Goal: Find specific page/section: Find specific page/section

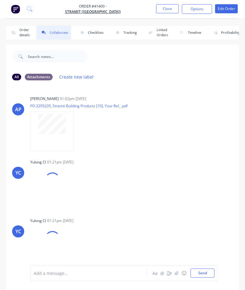
scroll to position [24, 0]
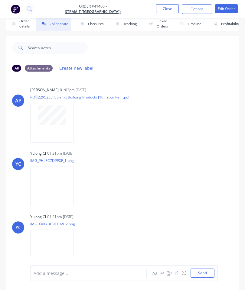
click at [165, 6] on button "Close" at bounding box center [167, 8] width 23 height 9
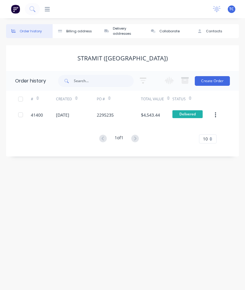
click at [46, 7] on icon at bounding box center [47, 9] width 5 height 6
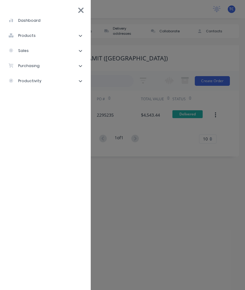
click at [45, 46] on li "sales" at bounding box center [45, 50] width 81 height 15
click at [50, 68] on li "Sales Orders" at bounding box center [48, 65] width 76 height 15
click at [54, 65] on li "Sales Orders" at bounding box center [48, 65] width 76 height 15
click at [27, 45] on li "sales" at bounding box center [45, 50] width 81 height 15
click at [18, 48] on div "sales" at bounding box center [18, 50] width 20 height 5
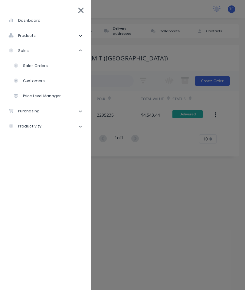
click at [32, 67] on div "Sales Orders" at bounding box center [30, 65] width 34 height 5
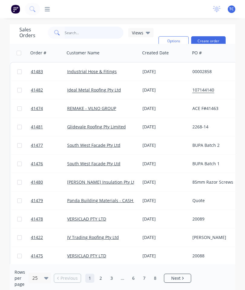
click at [72, 34] on input "text" at bounding box center [94, 33] width 59 height 12
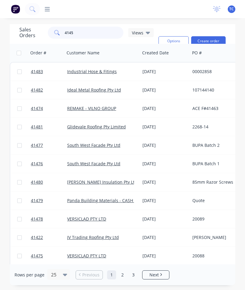
type input "41455"
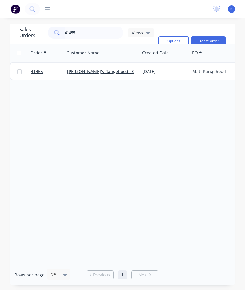
click at [41, 72] on span "41455" at bounding box center [37, 72] width 12 height 6
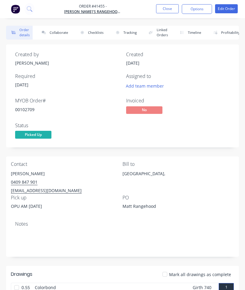
click at [56, 38] on button "Collaborate" at bounding box center [53, 33] width 35 height 14
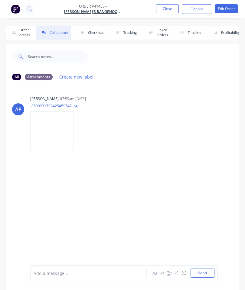
click at [178, 271] on button "button" at bounding box center [176, 273] width 7 height 7
click at [197, 276] on button "Send" at bounding box center [203, 273] width 24 height 9
click at [165, 9] on button "Close" at bounding box center [167, 8] width 23 height 9
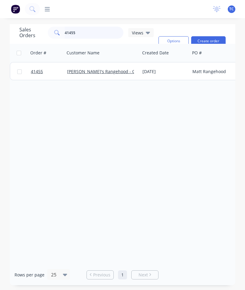
click at [103, 32] on input "41455" at bounding box center [94, 33] width 59 height 12
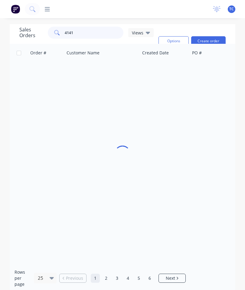
type input "41415"
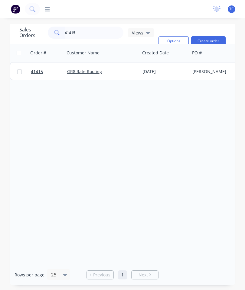
click at [38, 73] on span "41415" at bounding box center [37, 72] width 12 height 6
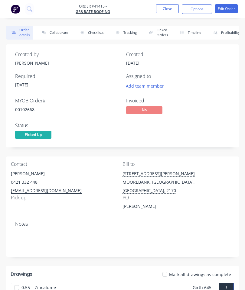
click at [61, 31] on button "Collaborate" at bounding box center [53, 33] width 35 height 14
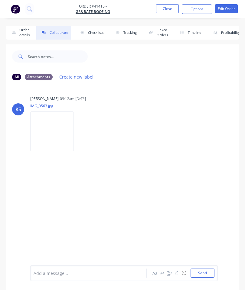
click at [177, 276] on button "button" at bounding box center [176, 273] width 7 height 7
click at [200, 272] on button "Send" at bounding box center [203, 273] width 24 height 9
click at [164, 5] on button "Close" at bounding box center [167, 8] width 23 height 9
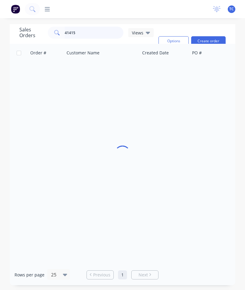
click at [93, 32] on input "41415" at bounding box center [94, 33] width 59 height 12
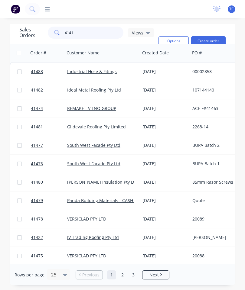
type input "41416"
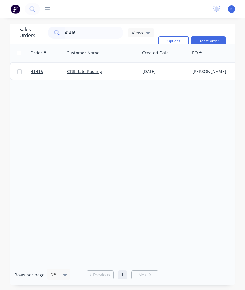
click at [40, 73] on span "41416" at bounding box center [37, 72] width 12 height 6
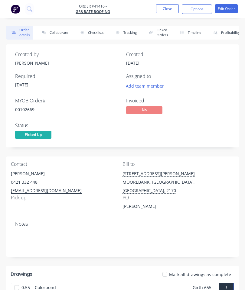
click at [58, 32] on button "Collaborate" at bounding box center [53, 33] width 35 height 14
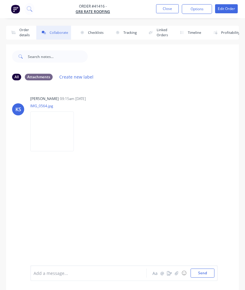
click at [177, 272] on icon "button" at bounding box center [177, 273] width 4 height 4
click at [202, 277] on button "Send" at bounding box center [203, 273] width 24 height 9
click at [170, 9] on button "Close" at bounding box center [167, 8] width 23 height 9
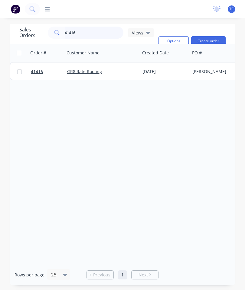
click at [103, 34] on input "41416" at bounding box center [94, 33] width 59 height 12
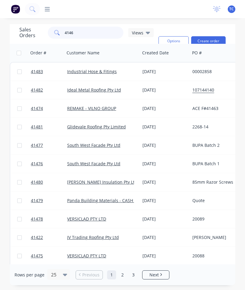
type input "41462"
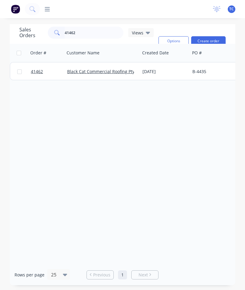
click at [40, 72] on span "41462" at bounding box center [37, 72] width 12 height 6
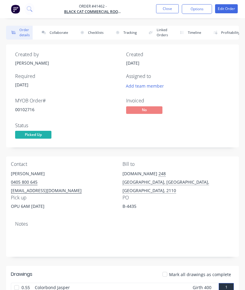
click at [60, 29] on button "Collaborate" at bounding box center [53, 33] width 35 height 14
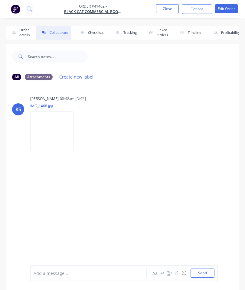
click at [177, 273] on icon "button" at bounding box center [176, 273] width 3 height 4
click at [201, 272] on button "Send" at bounding box center [203, 273] width 24 height 9
click at [173, 6] on button "Close" at bounding box center [167, 8] width 23 height 9
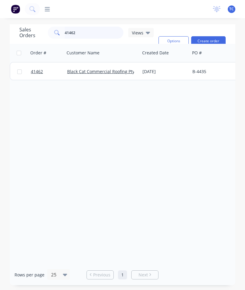
click at [101, 32] on input "41462" at bounding box center [94, 33] width 59 height 12
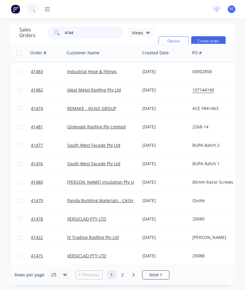
type input "41443"
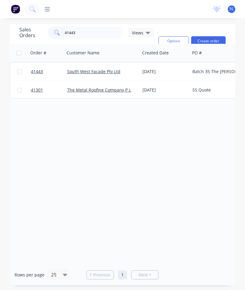
click at [40, 71] on span "41443" at bounding box center [37, 72] width 12 height 6
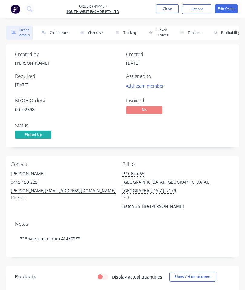
click at [61, 34] on button "Collaborate" at bounding box center [53, 33] width 35 height 14
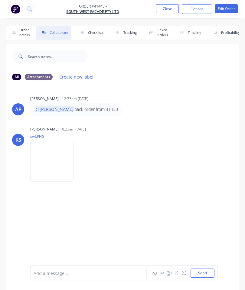
click at [179, 271] on button "button" at bounding box center [176, 273] width 7 height 7
click at [198, 273] on button "Send" at bounding box center [203, 273] width 24 height 9
click at [166, 11] on button "Close" at bounding box center [167, 8] width 23 height 9
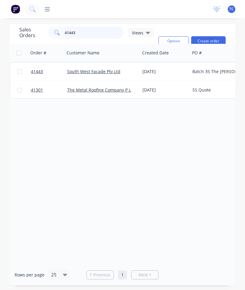
click at [98, 35] on input "41443" at bounding box center [94, 33] width 59 height 12
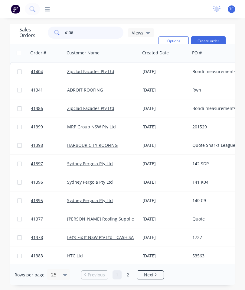
type input "41386"
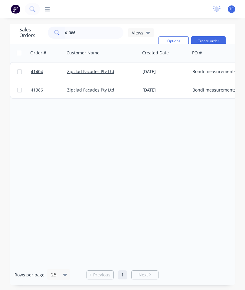
click at [36, 89] on span "41386" at bounding box center [37, 90] width 12 height 6
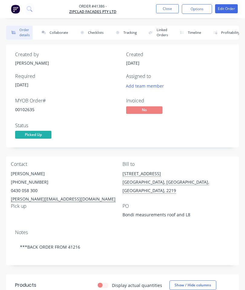
click at [61, 34] on button "Collaborate" at bounding box center [53, 33] width 35 height 14
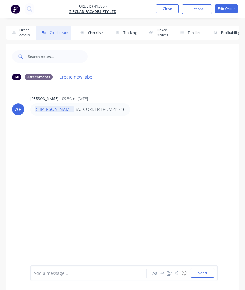
click at [178, 273] on icon "button" at bounding box center [176, 273] width 3 height 4
click at [209, 275] on button "Send" at bounding box center [203, 273] width 24 height 9
click at [175, 6] on button "Close" at bounding box center [167, 8] width 23 height 9
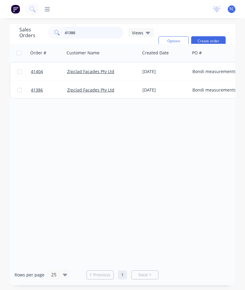
click at [96, 31] on input "41386" at bounding box center [94, 33] width 59 height 12
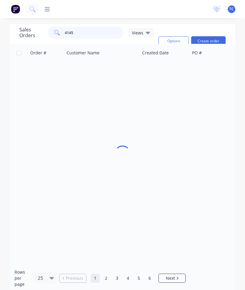
type input "41455"
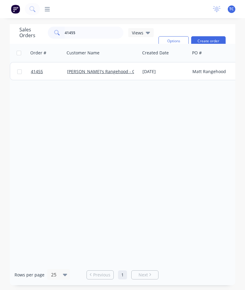
click at [36, 72] on span "41455" at bounding box center [37, 72] width 12 height 6
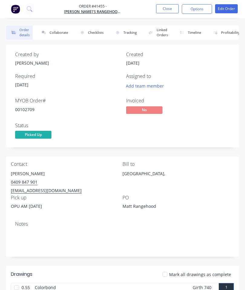
click at [56, 34] on button "Collaborate" at bounding box center [53, 33] width 35 height 14
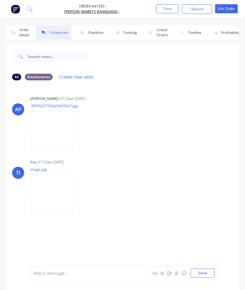
click at [177, 274] on icon "button" at bounding box center [177, 273] width 4 height 4
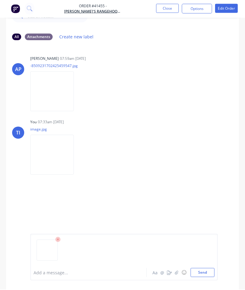
scroll to position [40, 0]
click at [59, 243] on icon at bounding box center [57, 240] width 5 height 5
